Goal: Task Accomplishment & Management: Use online tool/utility

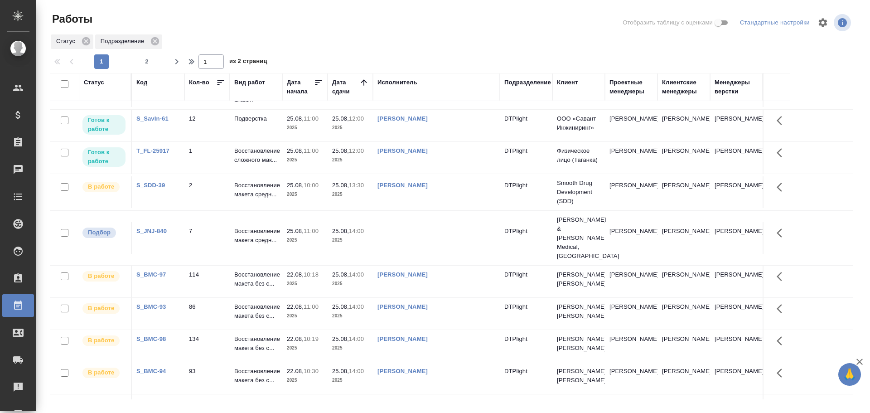
scroll to position [136, 0]
click at [409, 229] on td at bounding box center [436, 236] width 127 height 32
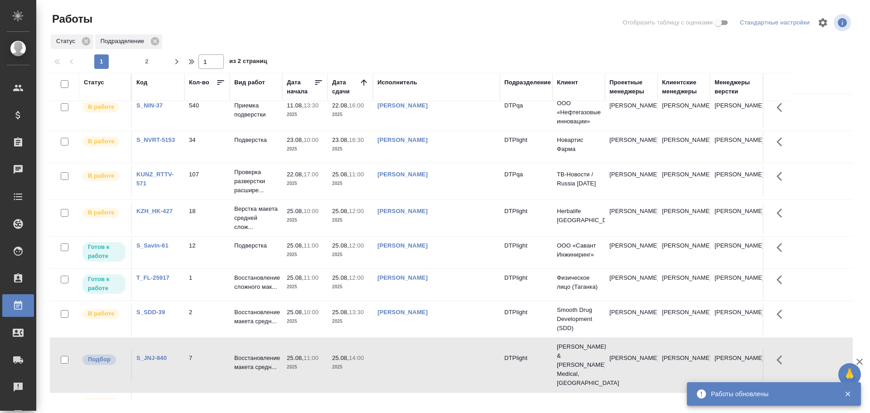
scroll to position [0, 0]
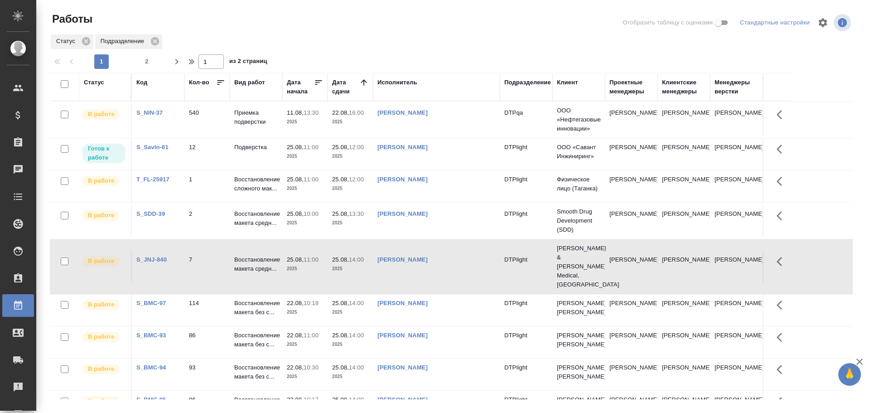
click at [432, 158] on td "Ямковенко Вера" at bounding box center [436, 154] width 127 height 32
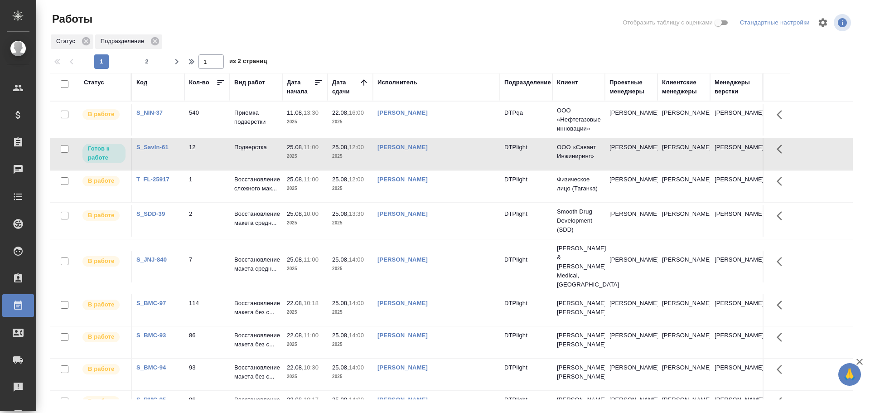
click at [434, 164] on td "Ямковенко Вера" at bounding box center [436, 154] width 127 height 32
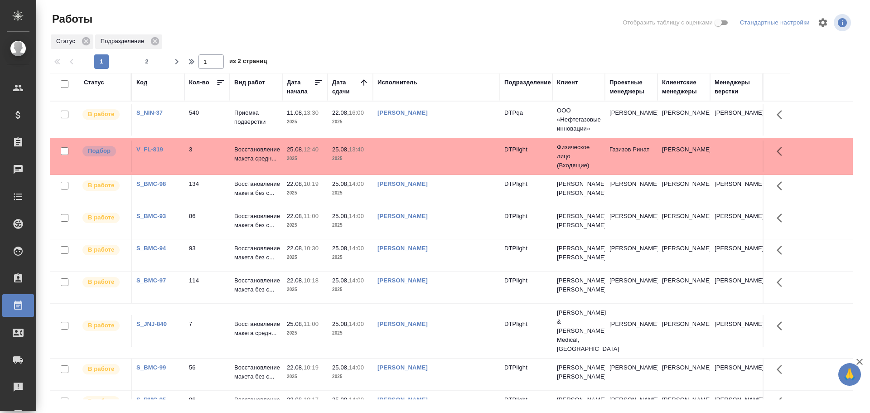
click at [404, 153] on td at bounding box center [436, 156] width 127 height 32
click at [403, 153] on td at bounding box center [436, 156] width 127 height 32
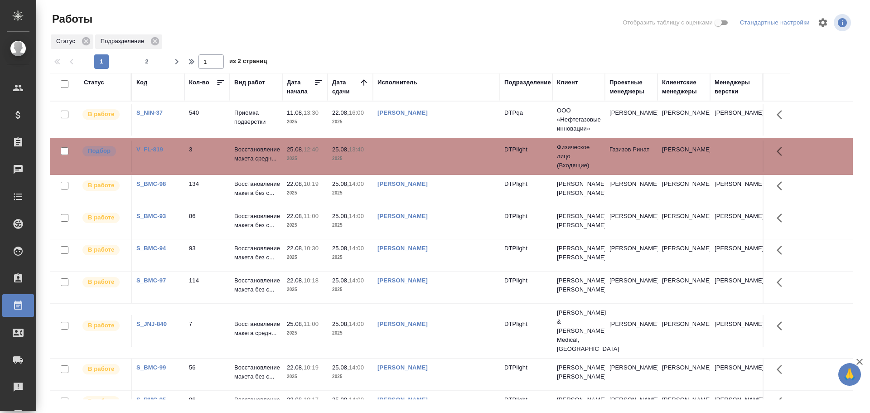
click at [404, 152] on td at bounding box center [436, 156] width 127 height 32
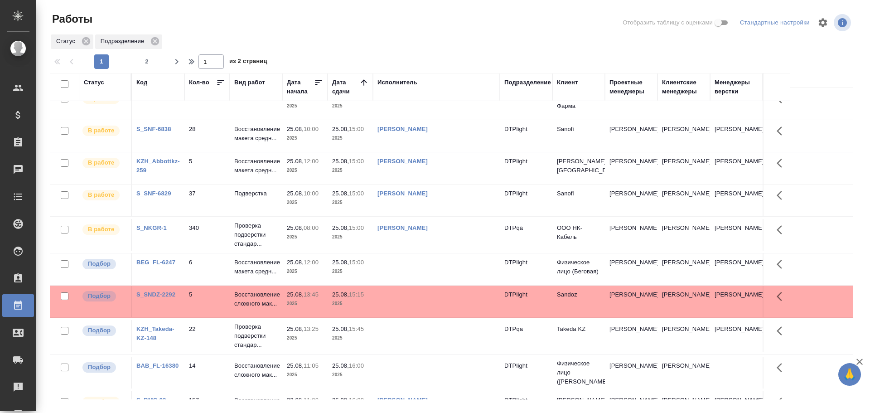
scroll to position [181, 0]
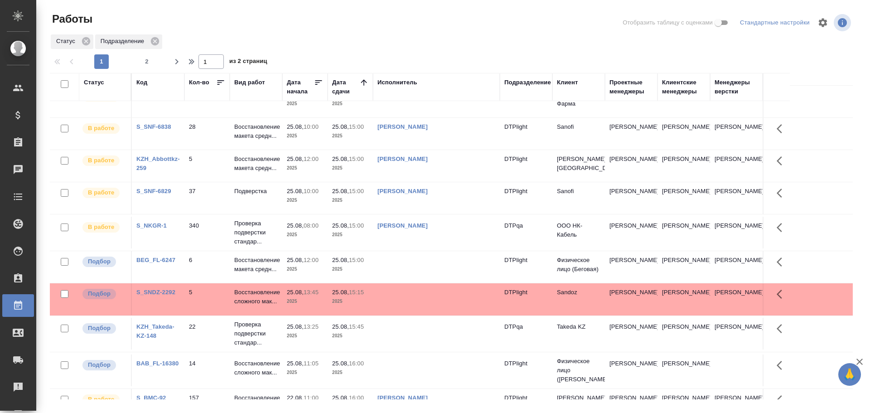
click at [407, 263] on td at bounding box center [436, 267] width 127 height 32
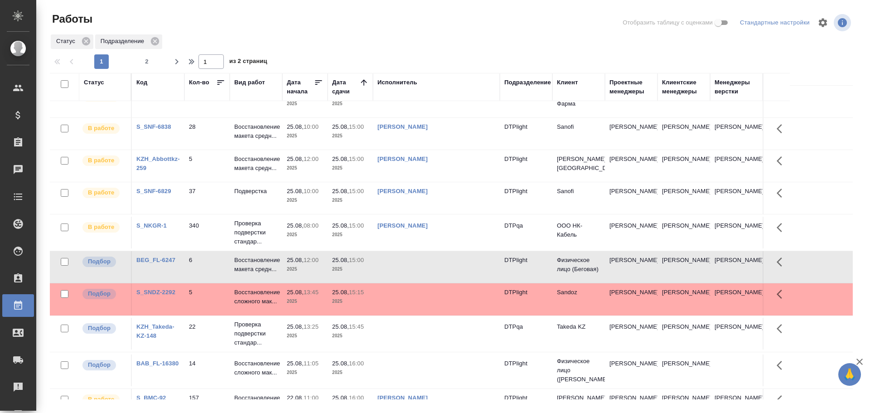
click at [407, 263] on td at bounding box center [436, 267] width 127 height 32
click at [405, 301] on td at bounding box center [436, 299] width 127 height 32
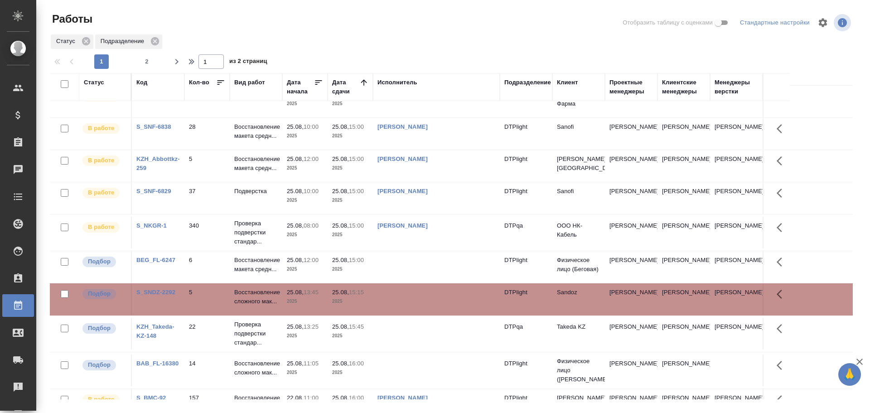
click at [406, 301] on td at bounding box center [436, 299] width 127 height 32
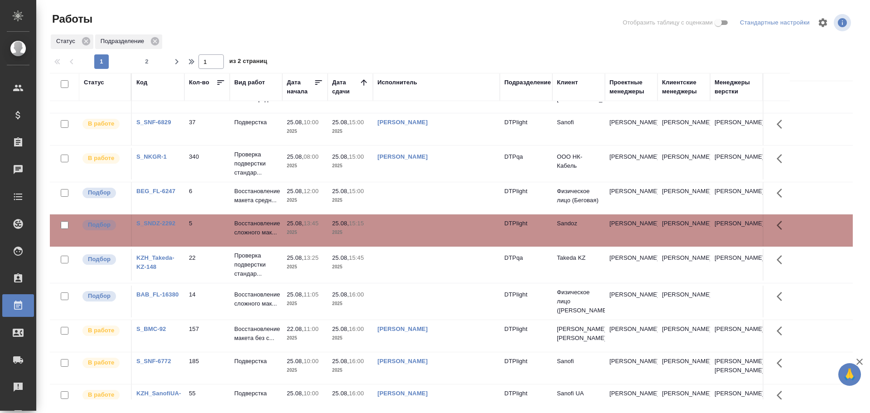
scroll to position [272, 0]
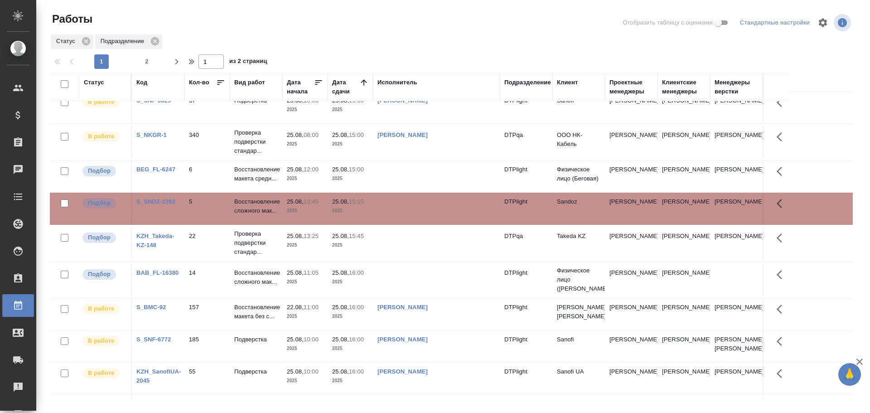
click at [393, 279] on td at bounding box center [436, 280] width 127 height 32
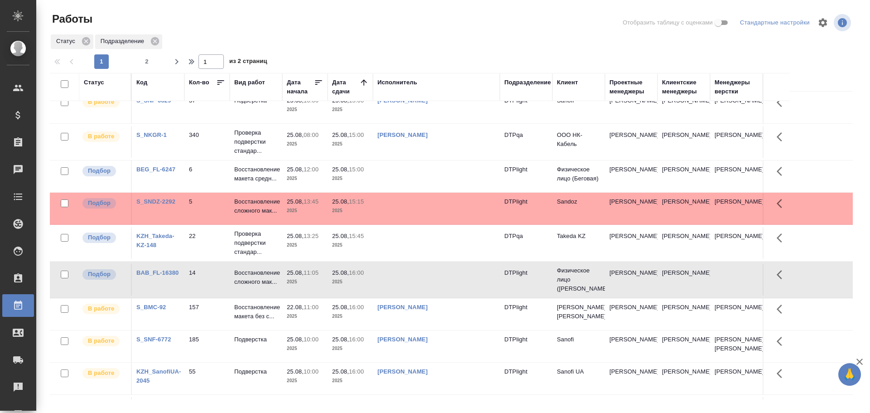
click at [393, 279] on td at bounding box center [436, 280] width 127 height 32
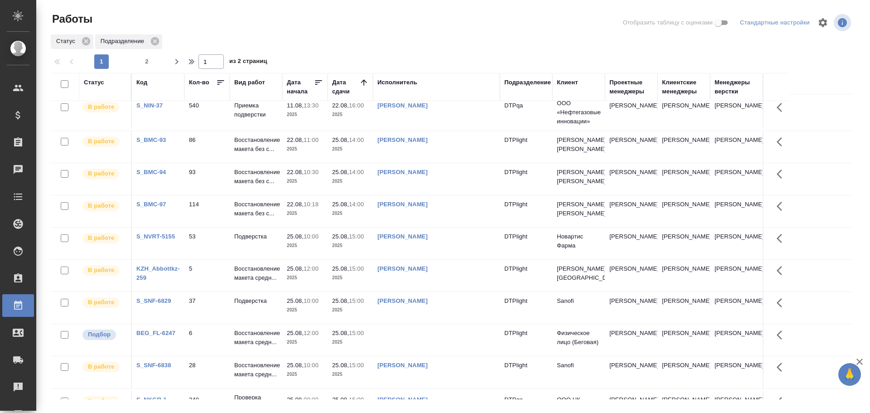
scroll to position [0, 0]
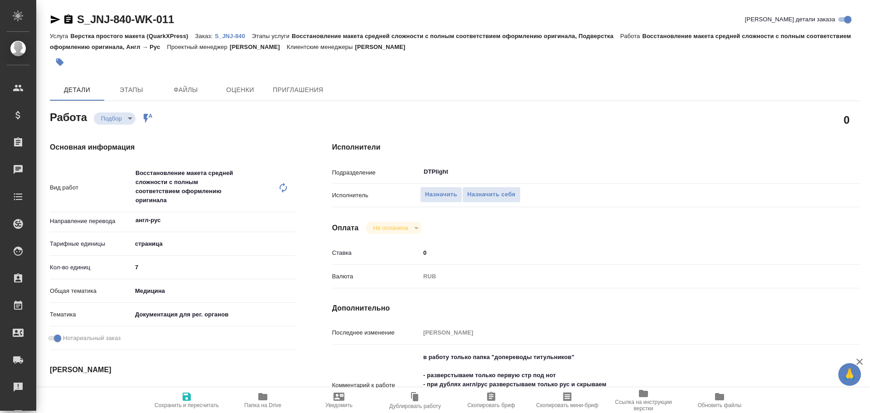
type textarea "x"
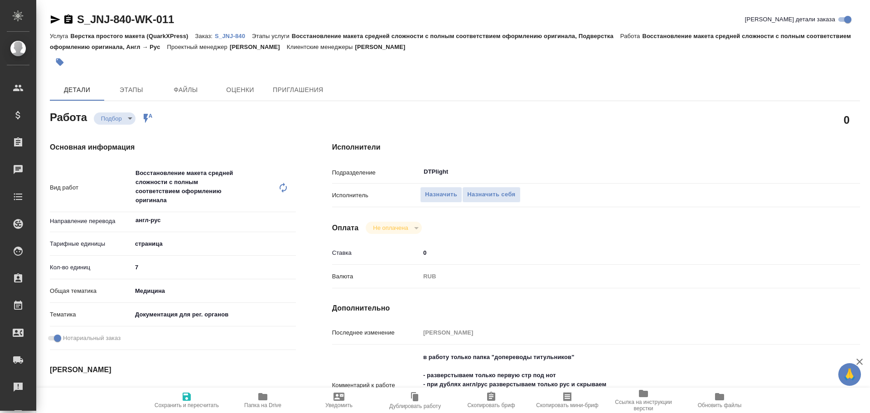
type textarea "x"
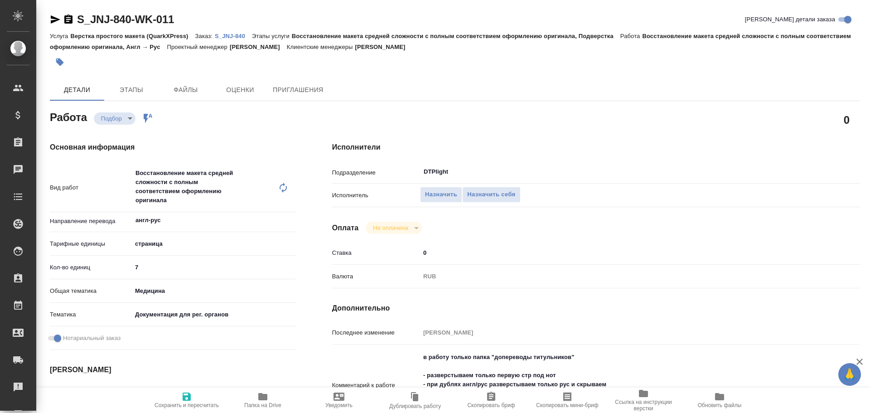
type textarea "x"
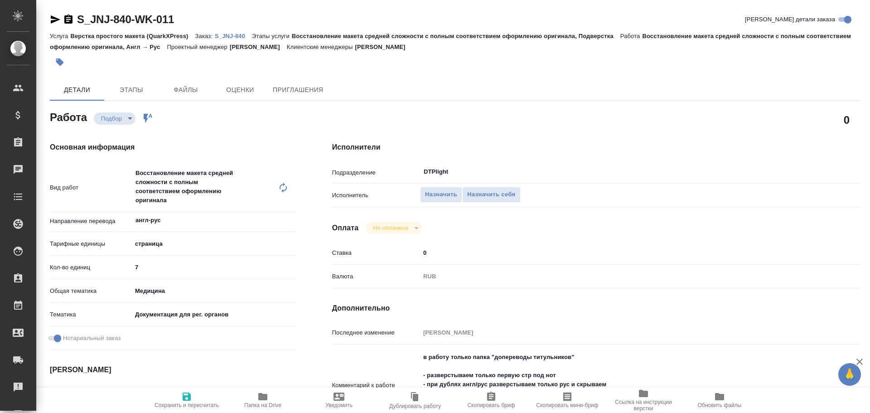
scroll to position [45, 0]
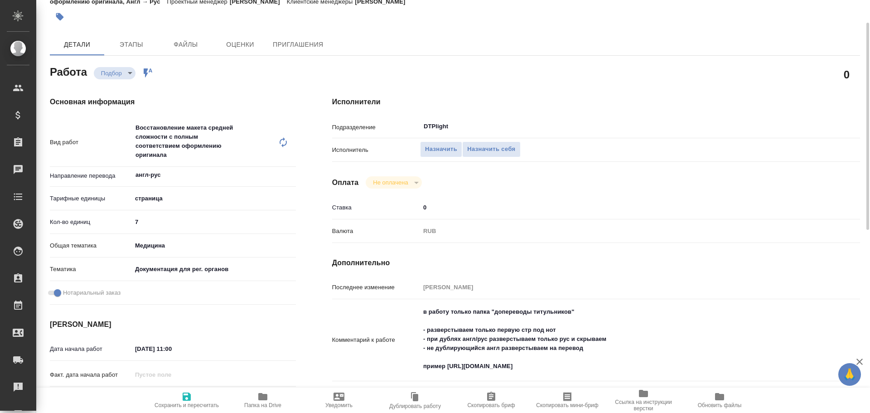
type textarea "x"
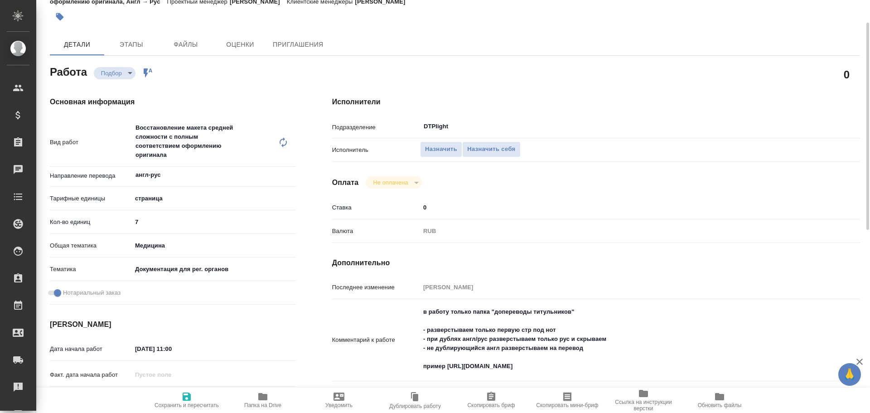
type textarea "x"
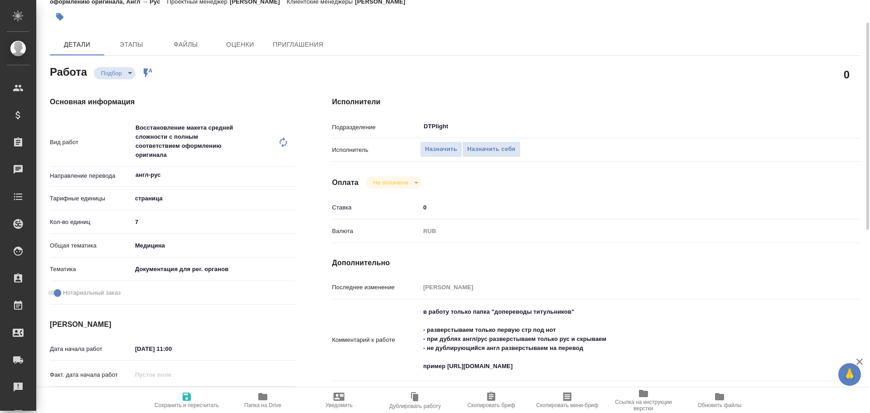
type textarea "x"
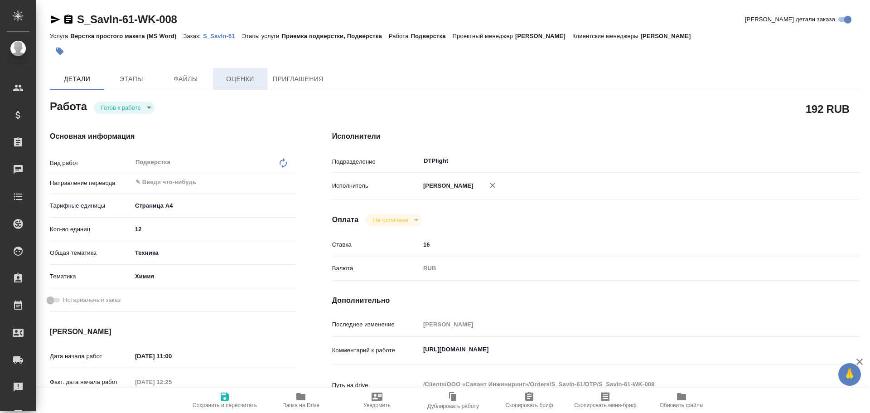
type textarea "x"
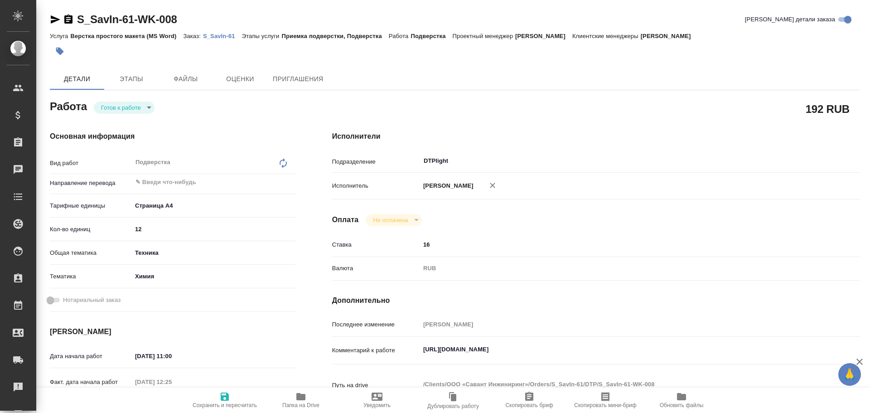
type textarea "x"
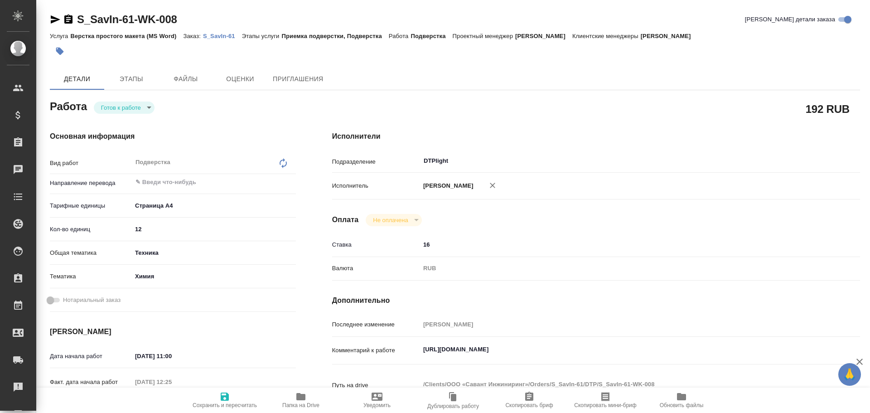
type textarea "x"
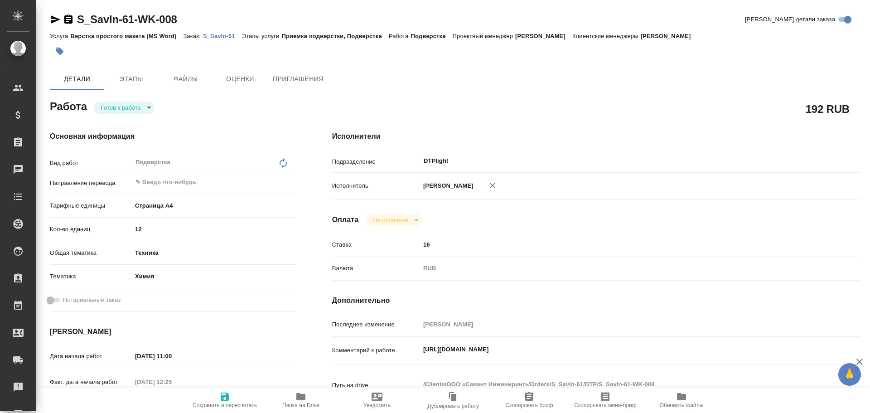
type textarea "x"
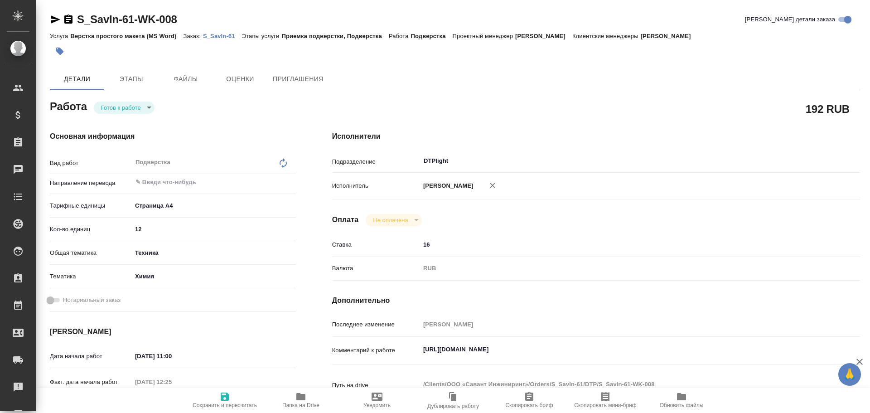
type textarea "x"
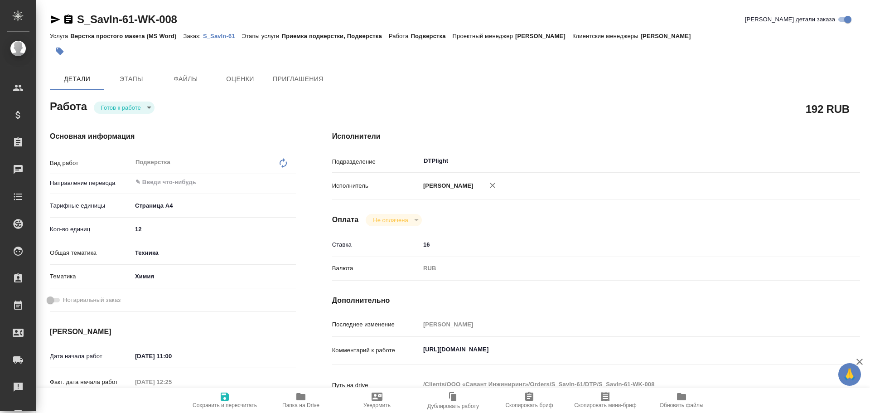
type textarea "x"
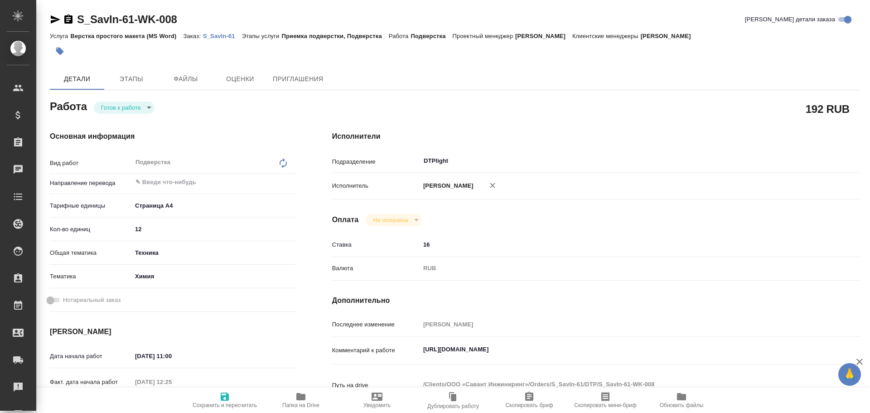
drag, startPoint x: 491, startPoint y: 188, endPoint x: 499, endPoint y: 195, distance: 10.6
click at [492, 188] on icon "button" at bounding box center [492, 185] width 9 height 9
type textarea "x"
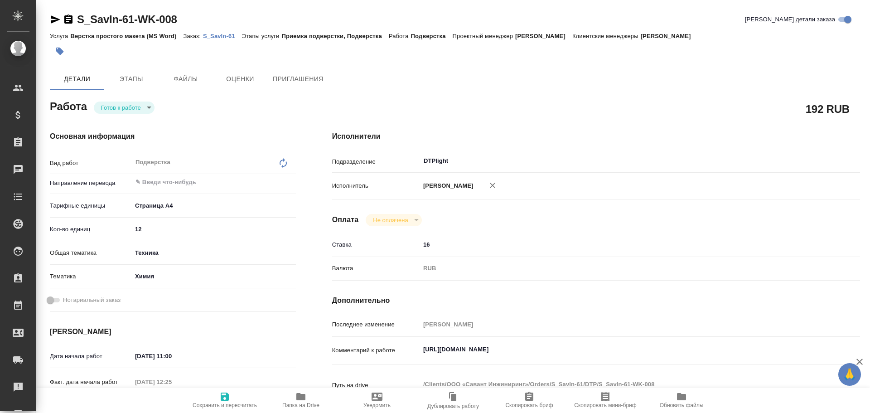
type textarea "x"
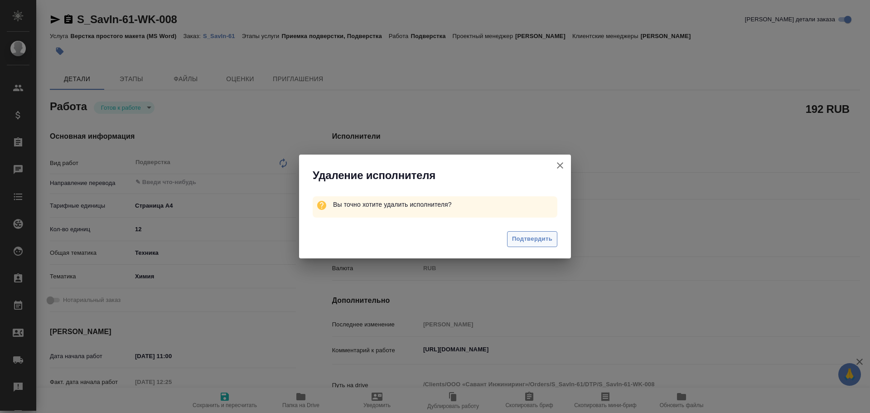
click at [541, 239] on span "Подтвердить" at bounding box center [532, 239] width 40 height 10
type textarea "x"
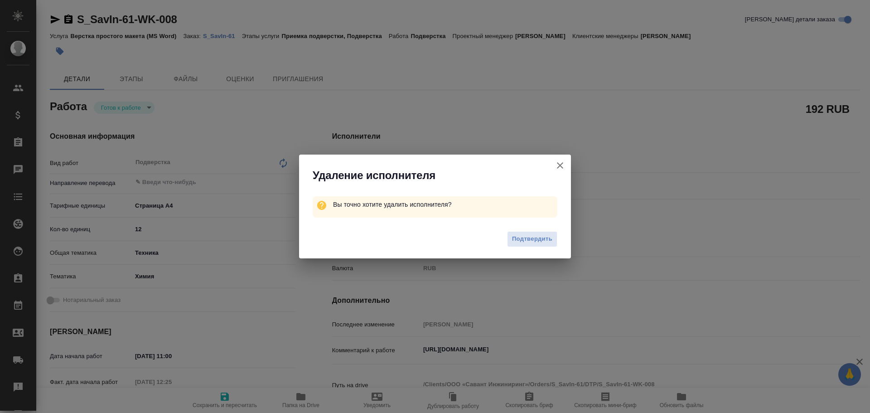
type textarea "x"
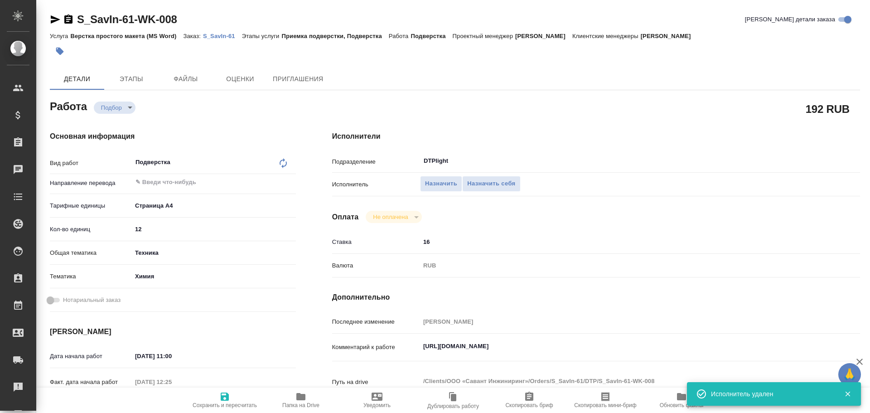
type textarea "x"
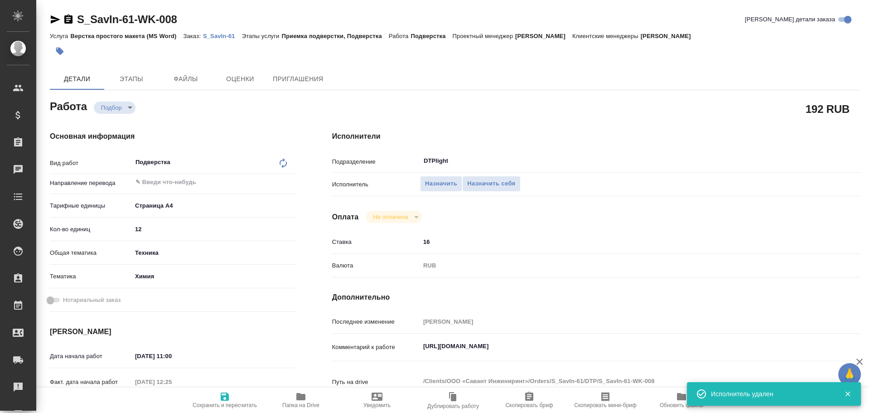
type textarea "x"
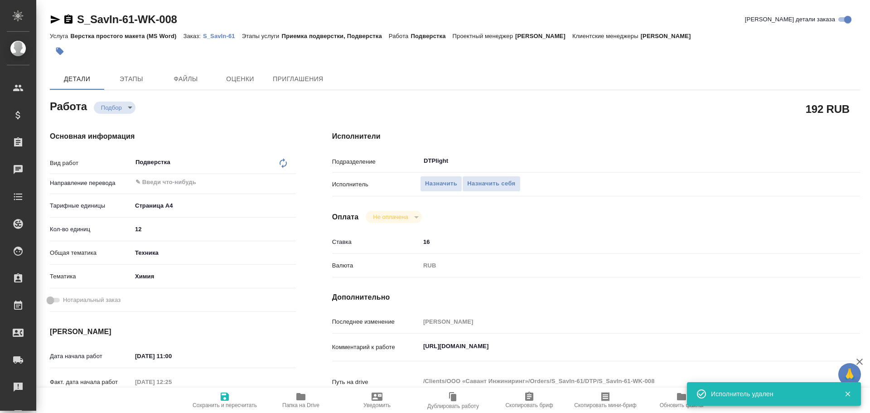
type textarea "x"
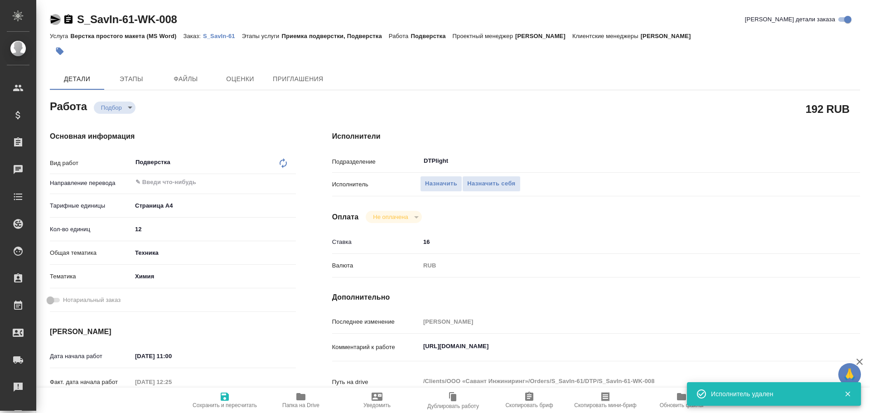
click at [52, 19] on icon "button" at bounding box center [55, 19] width 11 height 11
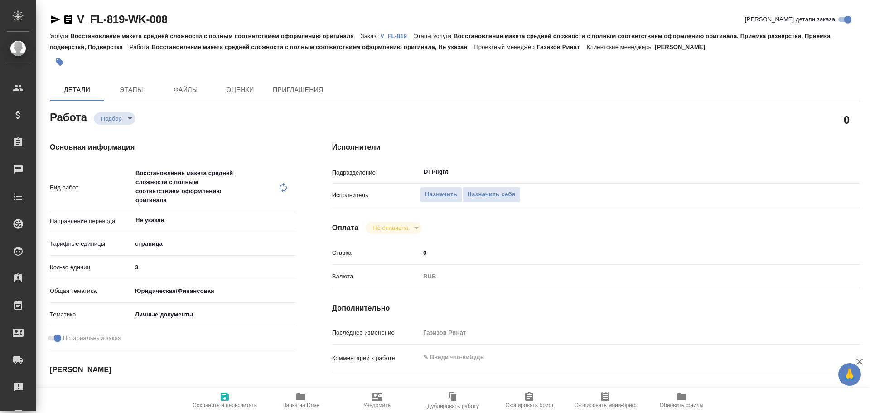
type textarea "x"
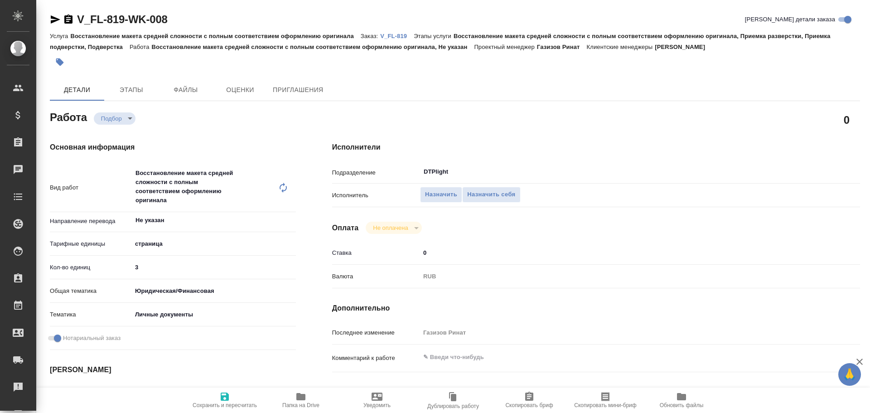
type textarea "x"
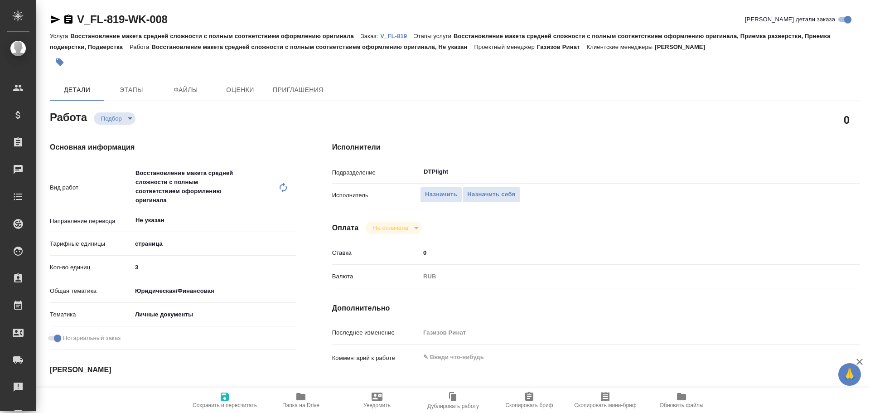
type textarea "x"
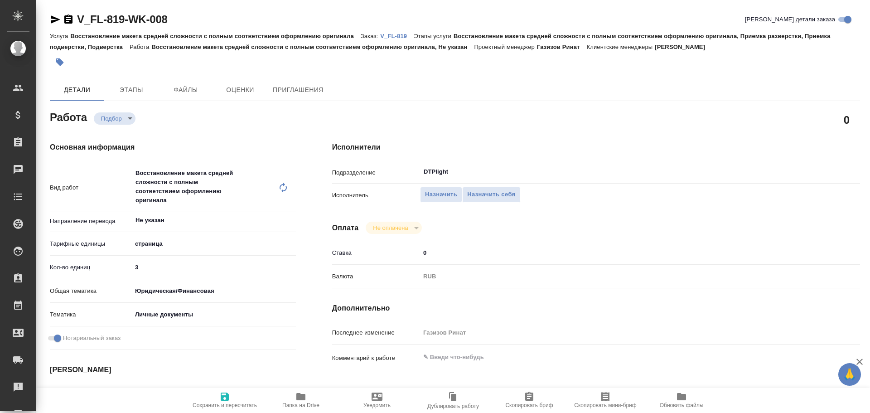
scroll to position [91, 0]
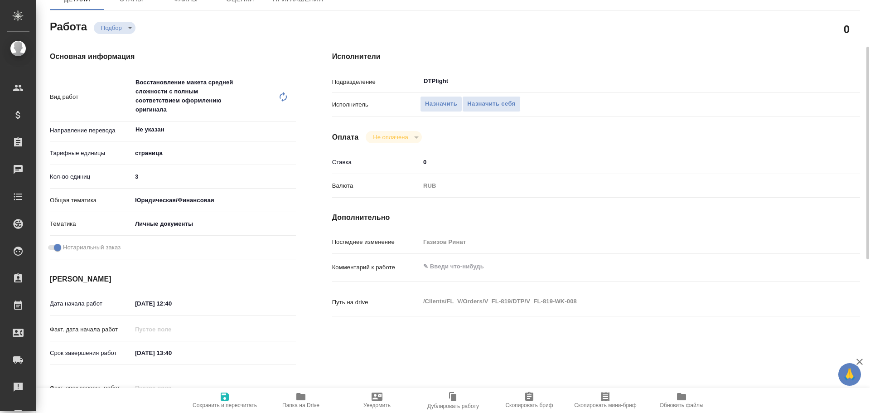
type textarea "x"
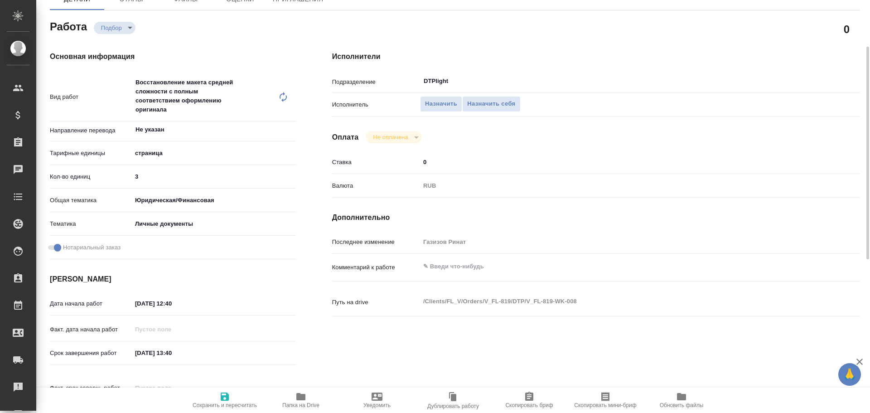
scroll to position [0, 0]
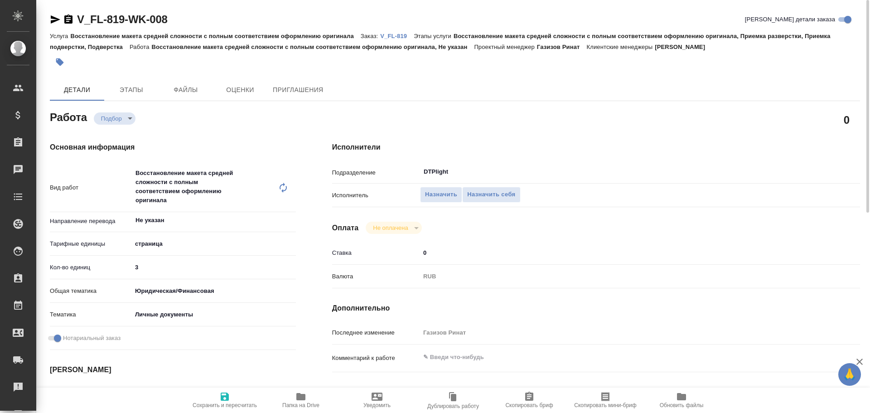
type textarea "x"
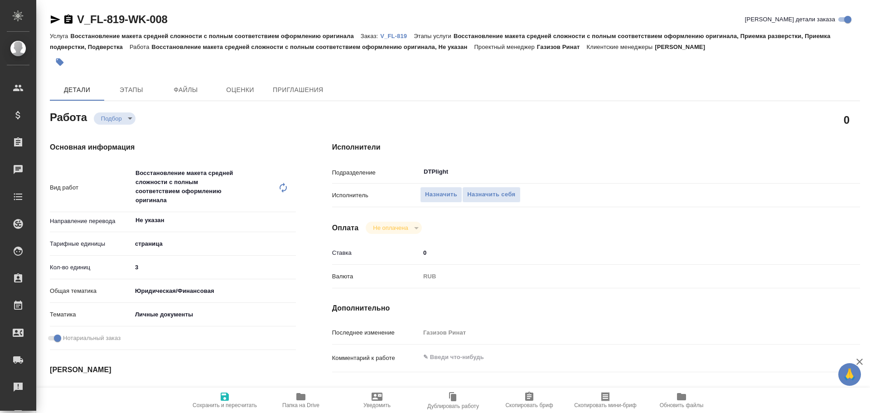
type textarea "x"
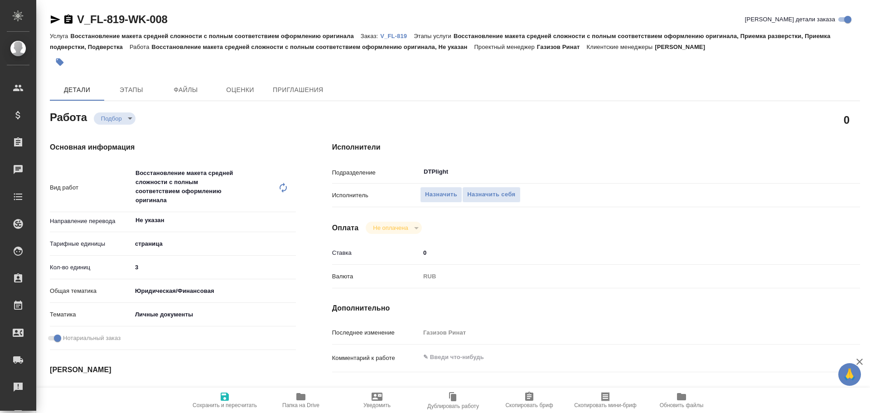
type textarea "x"
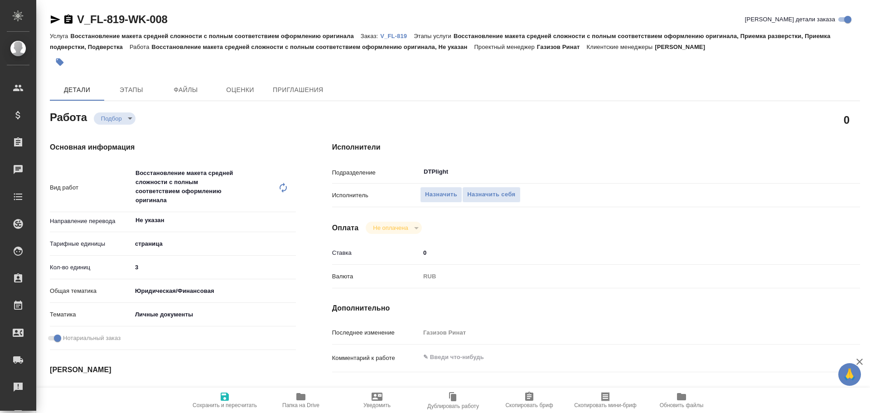
type textarea "x"
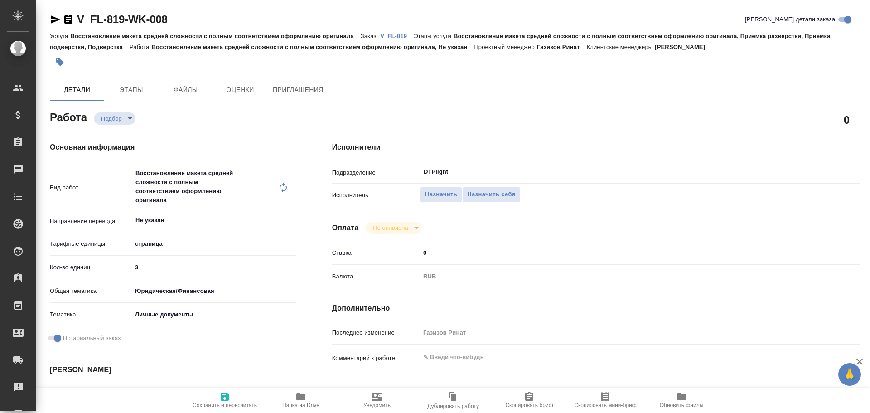
click at [300, 397] on icon "button" at bounding box center [300, 396] width 9 height 7
type textarea "x"
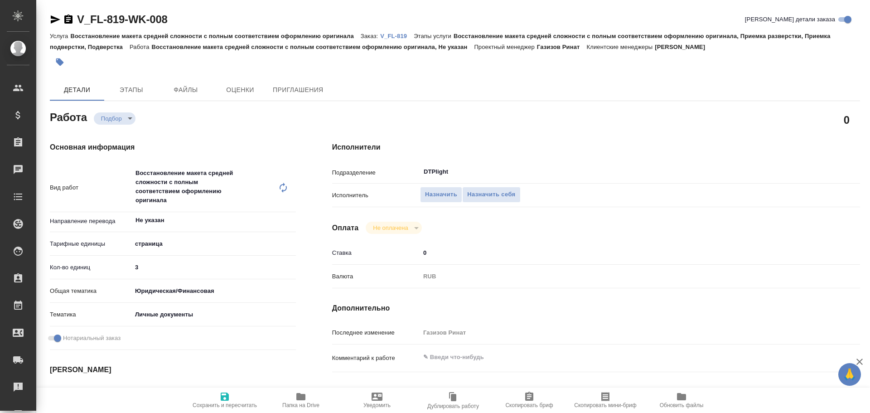
type textarea "x"
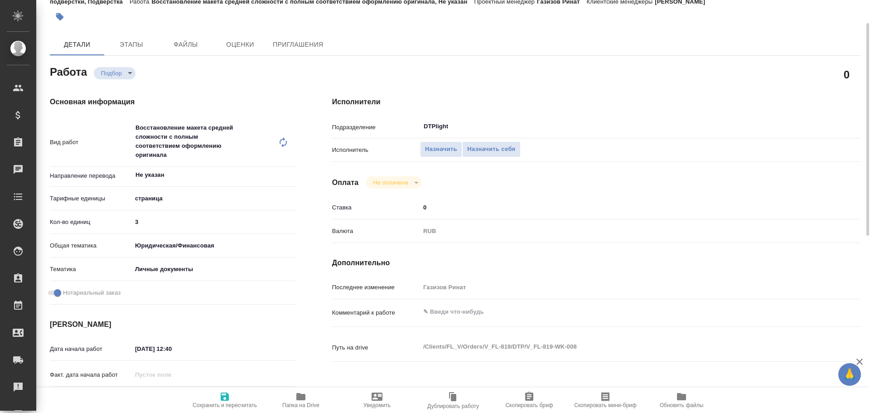
type textarea "x"
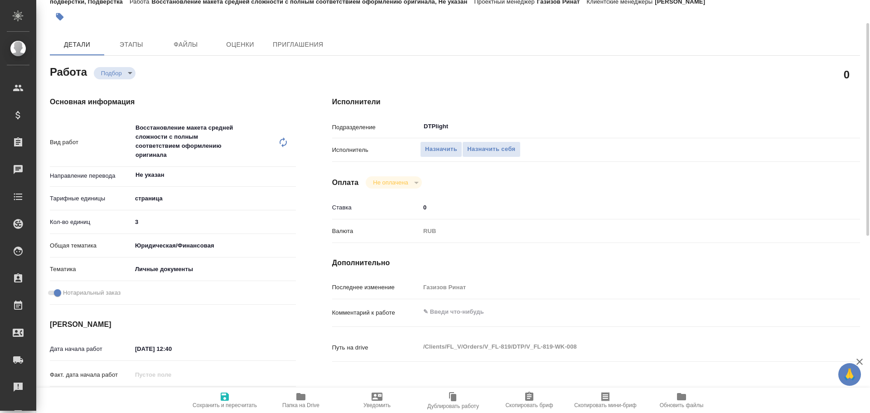
type textarea "x"
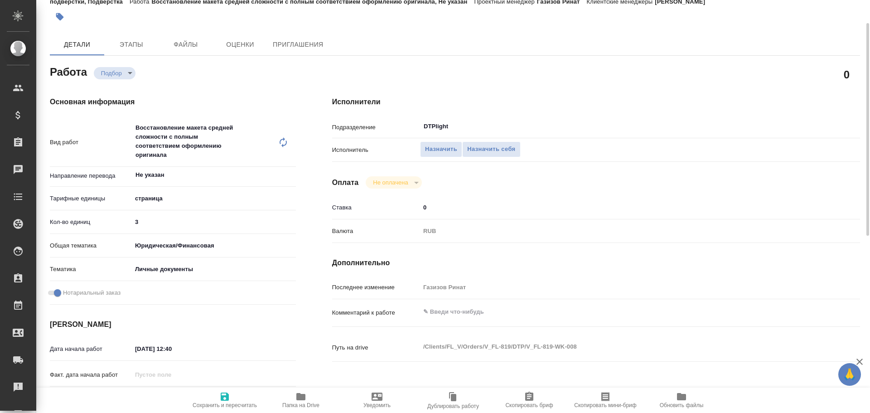
scroll to position [0, 0]
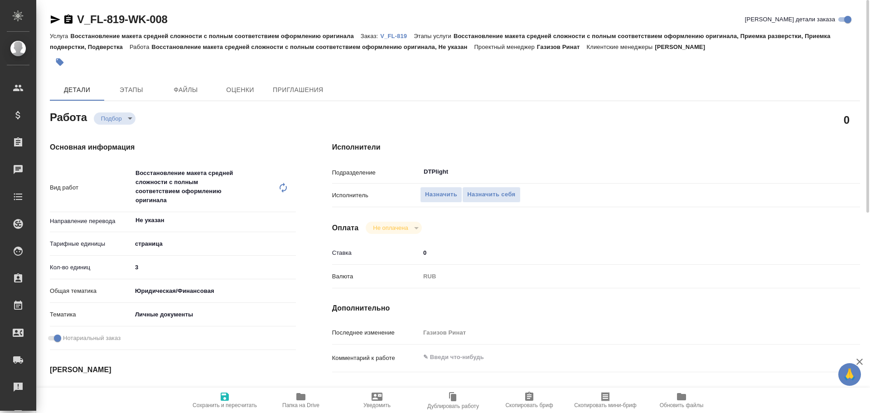
drag, startPoint x: 53, startPoint y: 22, endPoint x: 54, endPoint y: 27, distance: 5.5
click at [53, 22] on icon "button" at bounding box center [56, 19] width 10 height 8
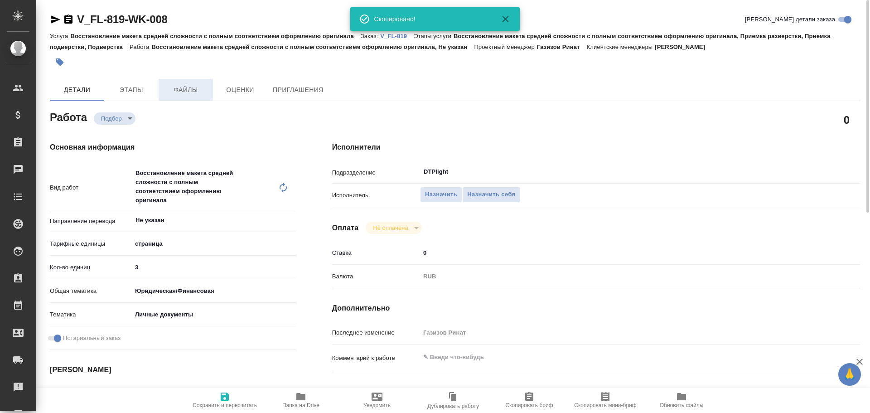
type textarea "x"
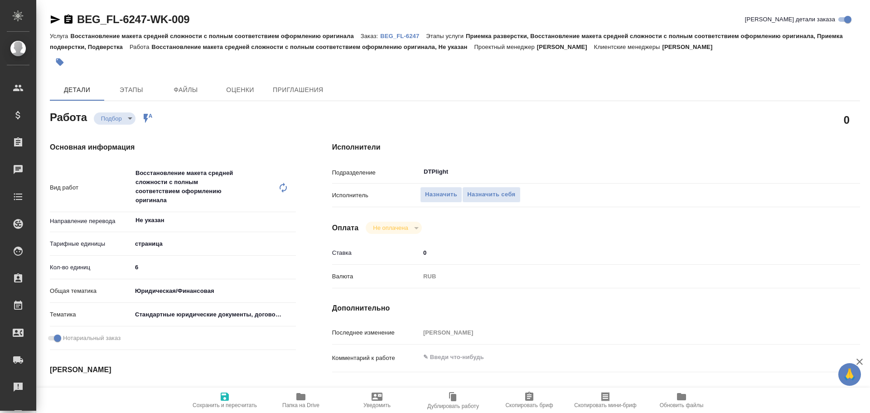
type textarea "x"
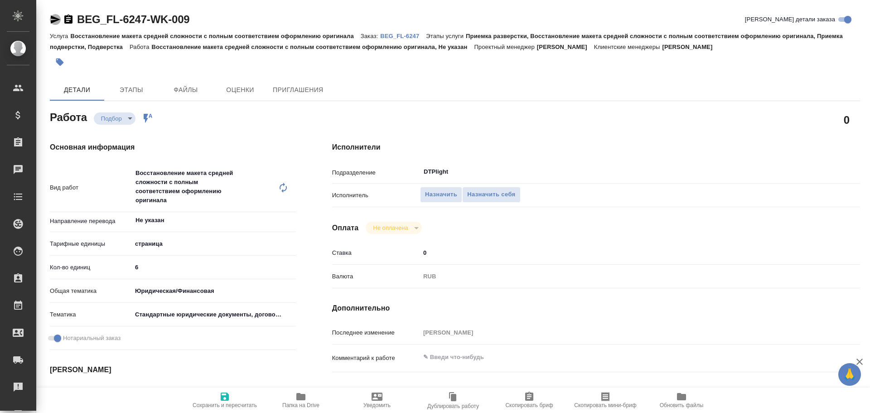
click at [50, 21] on icon "button" at bounding box center [55, 19] width 11 height 11
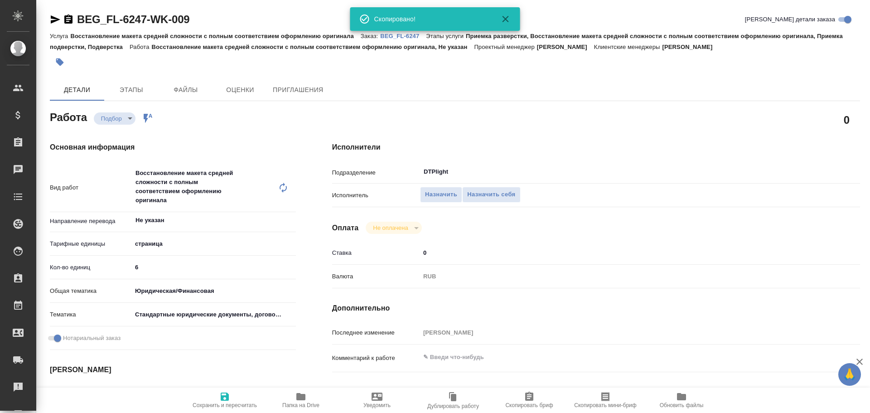
type textarea "x"
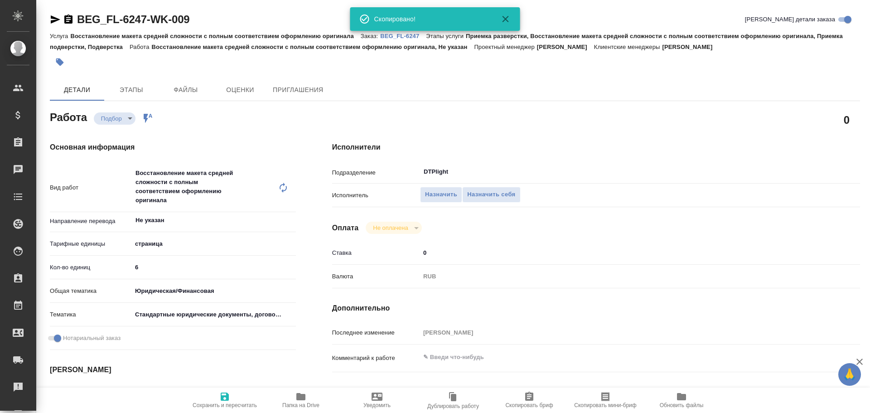
type textarea "x"
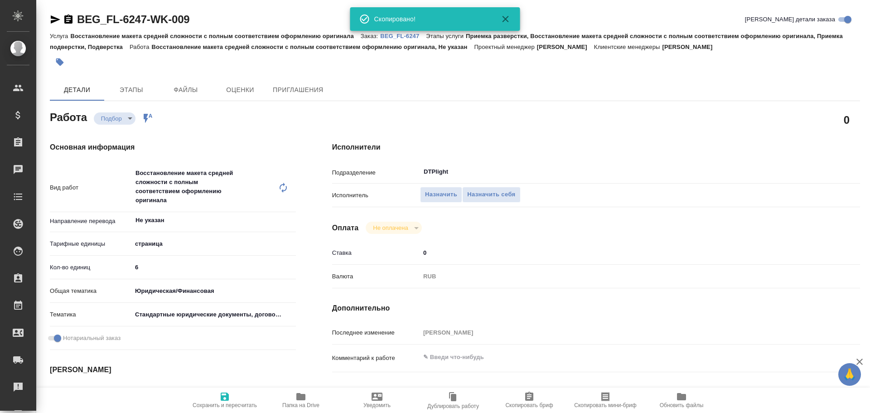
type textarea "x"
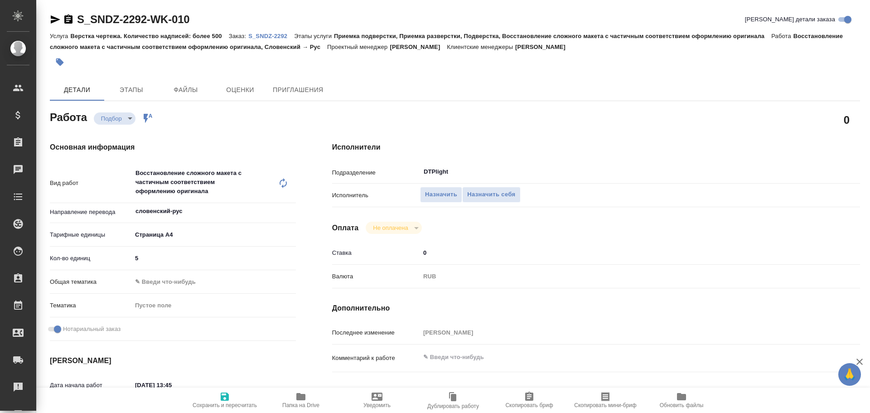
type textarea "x"
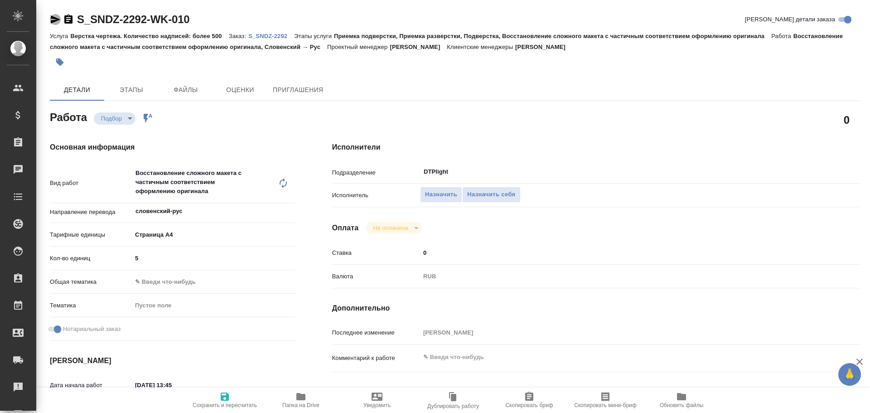
drag, startPoint x: 51, startPoint y: 17, endPoint x: 107, endPoint y: 152, distance: 146.0
click at [51, 17] on icon "button" at bounding box center [55, 19] width 11 height 11
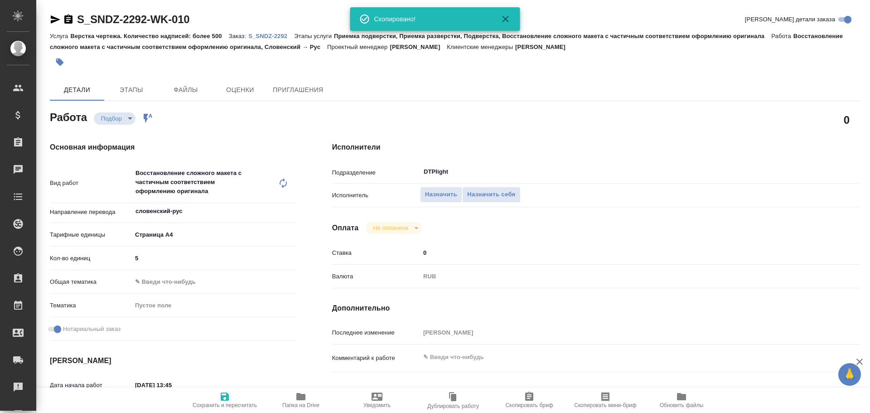
type textarea "x"
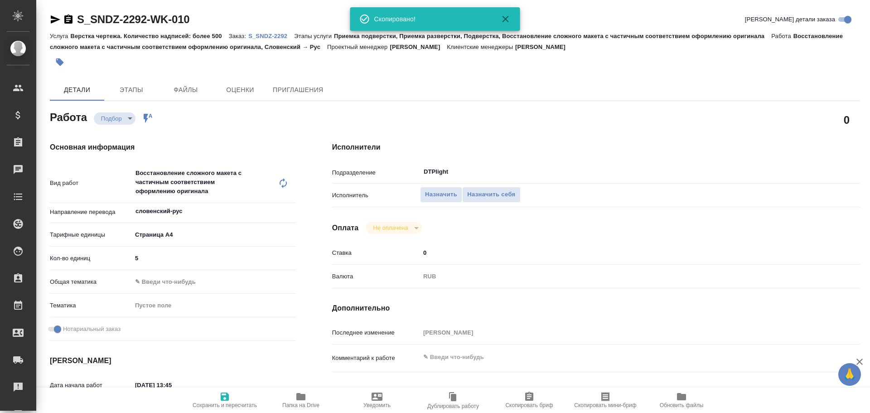
type textarea "x"
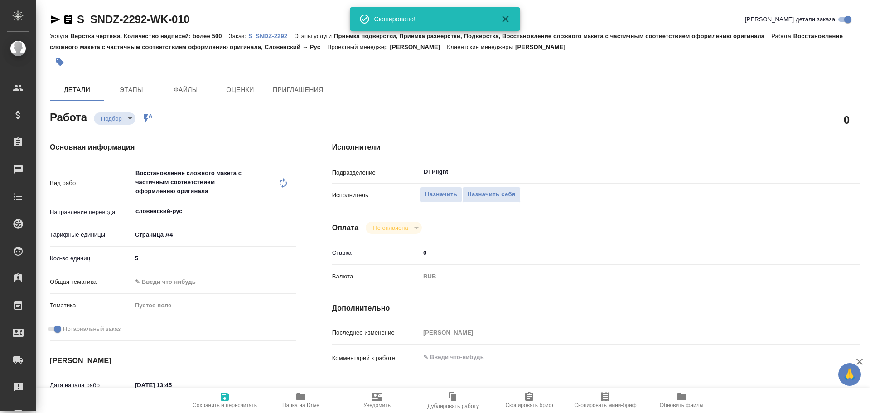
type textarea "x"
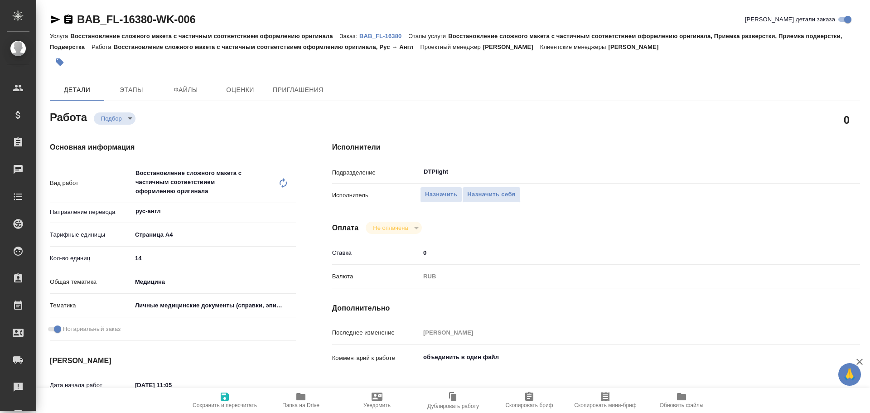
type textarea "x"
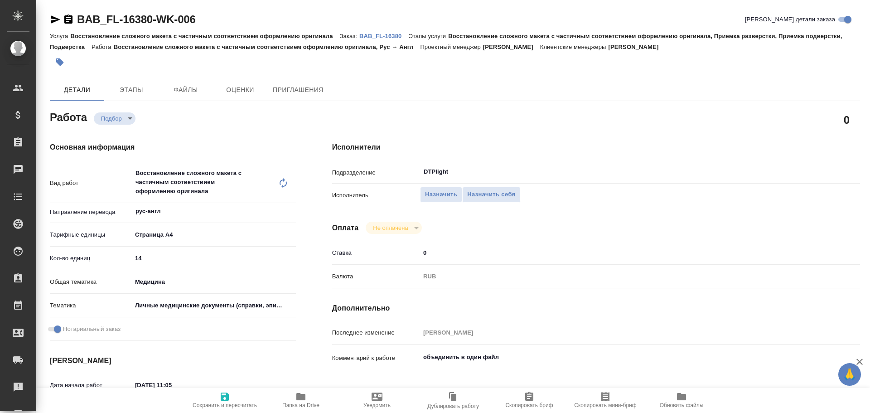
type textarea "x"
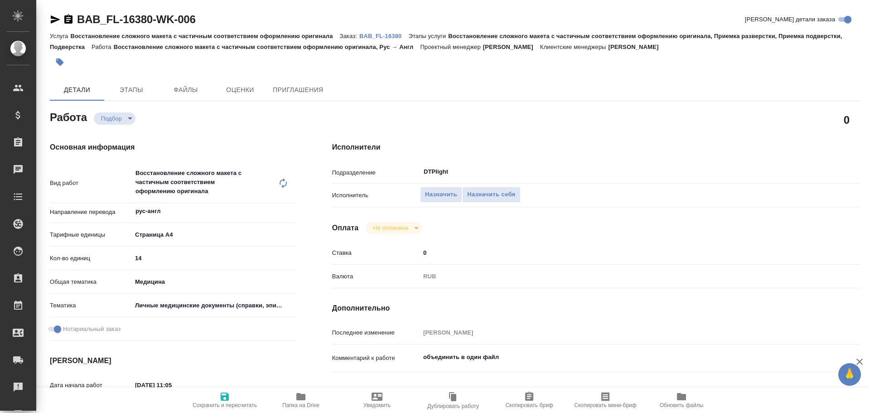
type textarea "x"
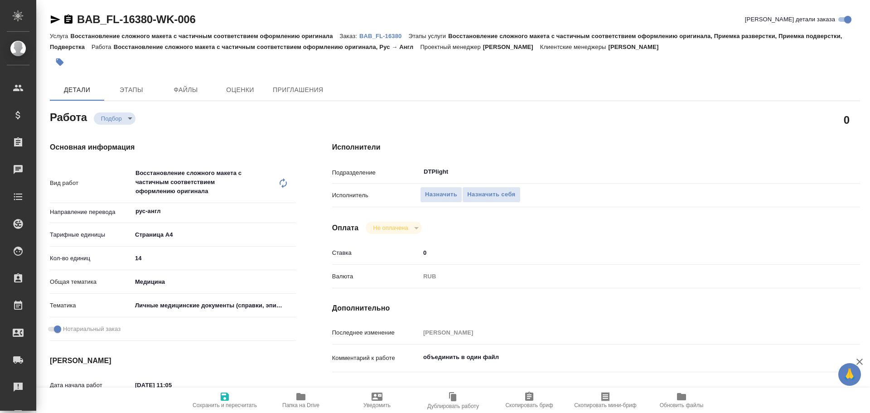
type textarea "x"
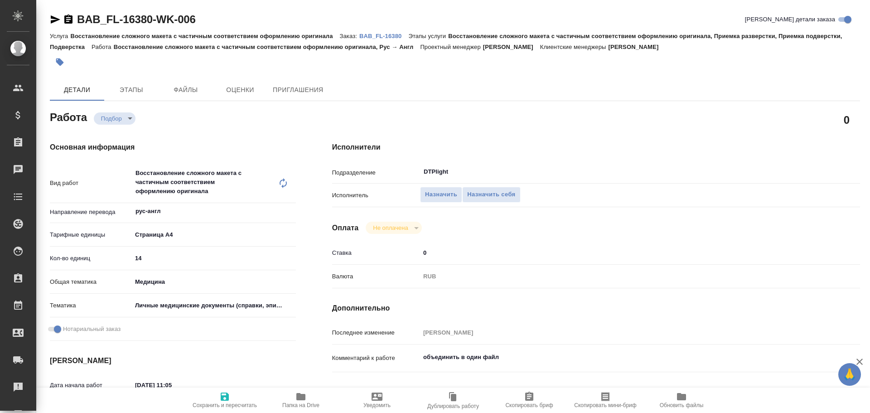
type textarea "x"
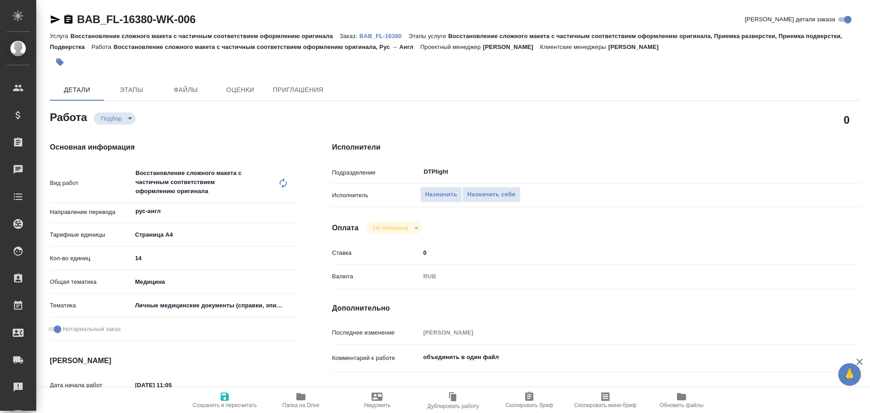
click at [57, 19] on icon "button" at bounding box center [55, 19] width 11 height 11
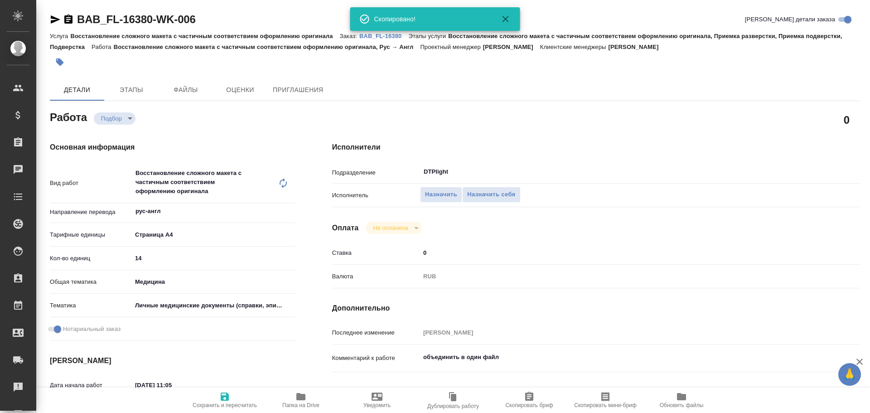
type textarea "x"
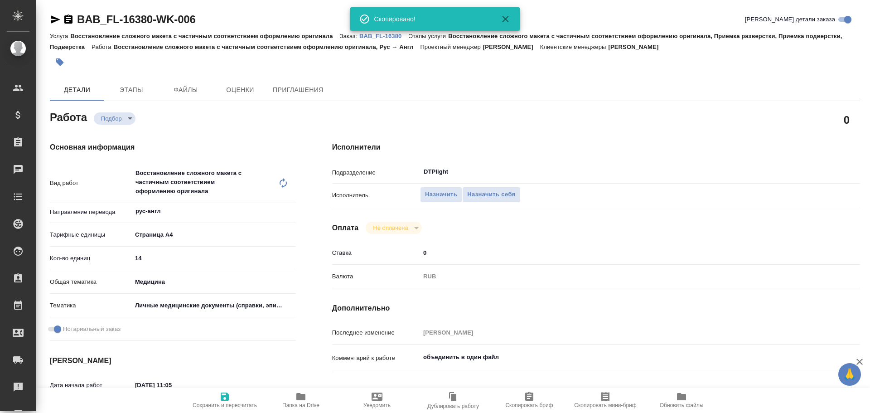
type textarea "x"
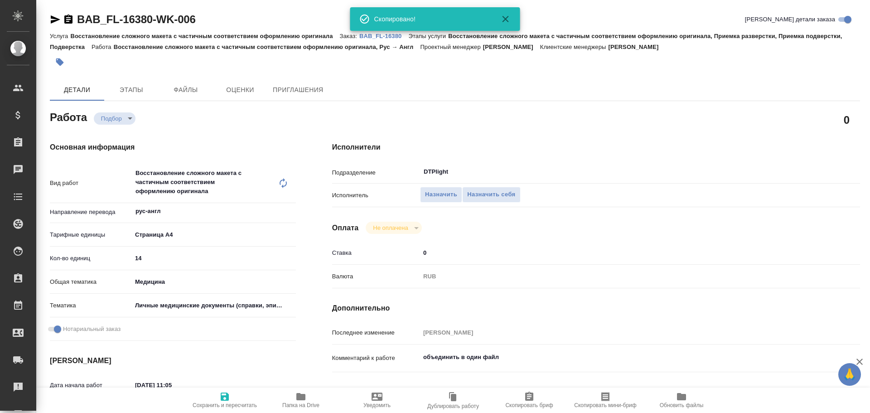
type textarea "x"
